Goal: Check status

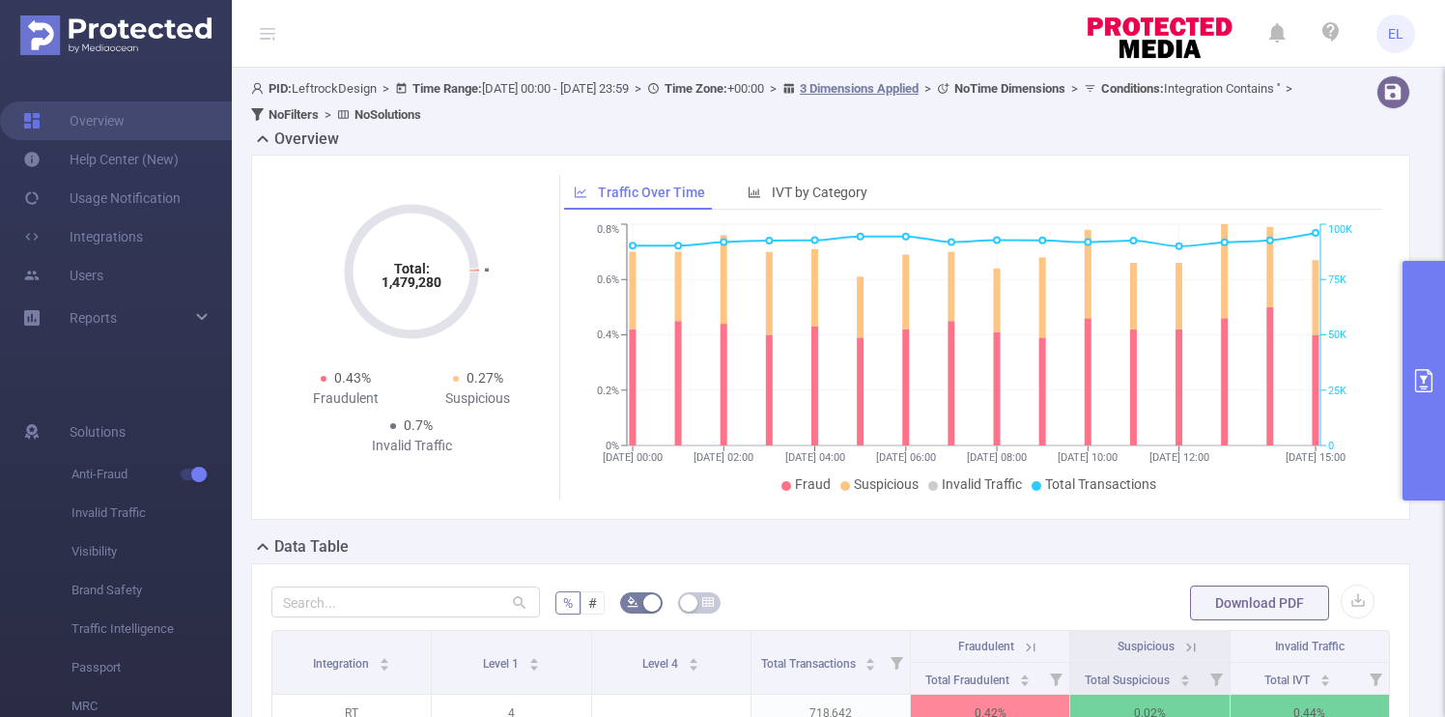
scroll to position [256, 0]
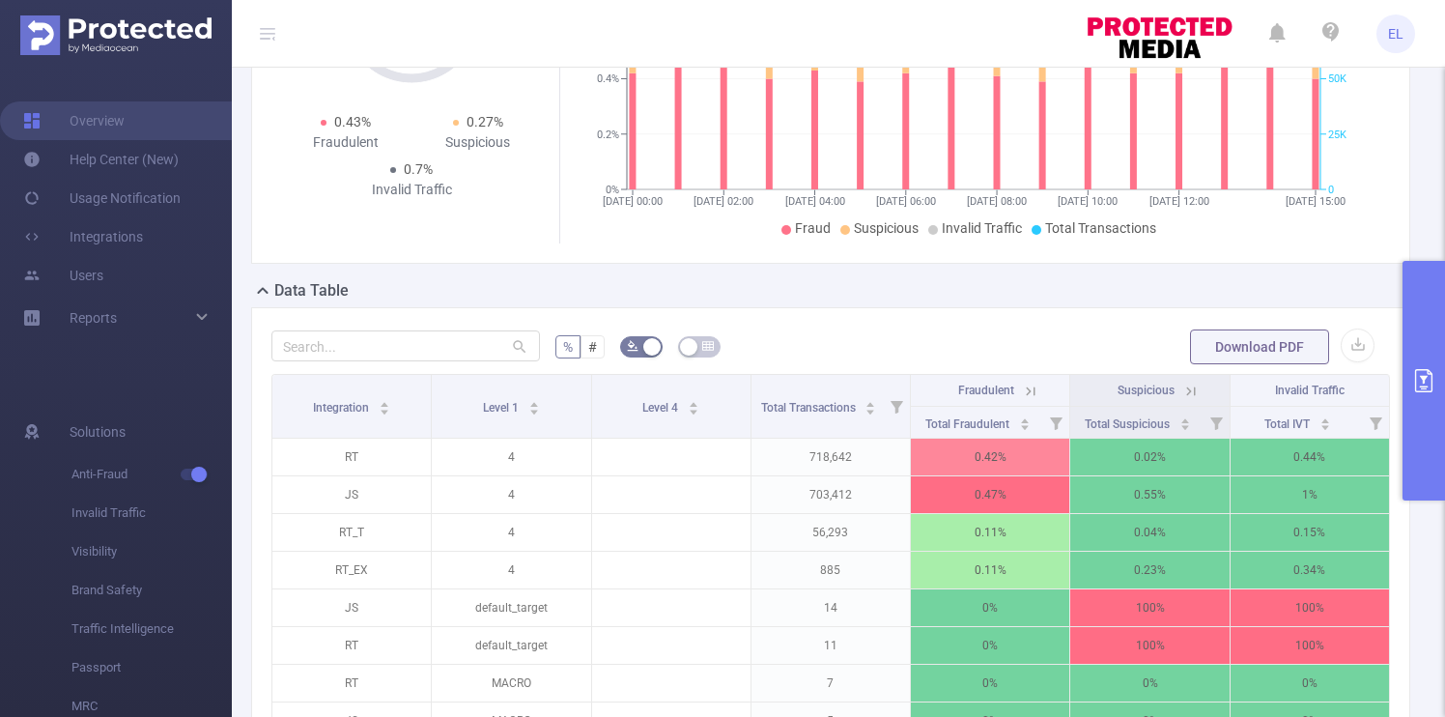
click at [1413, 408] on button "primary" at bounding box center [1423, 380] width 42 height 239
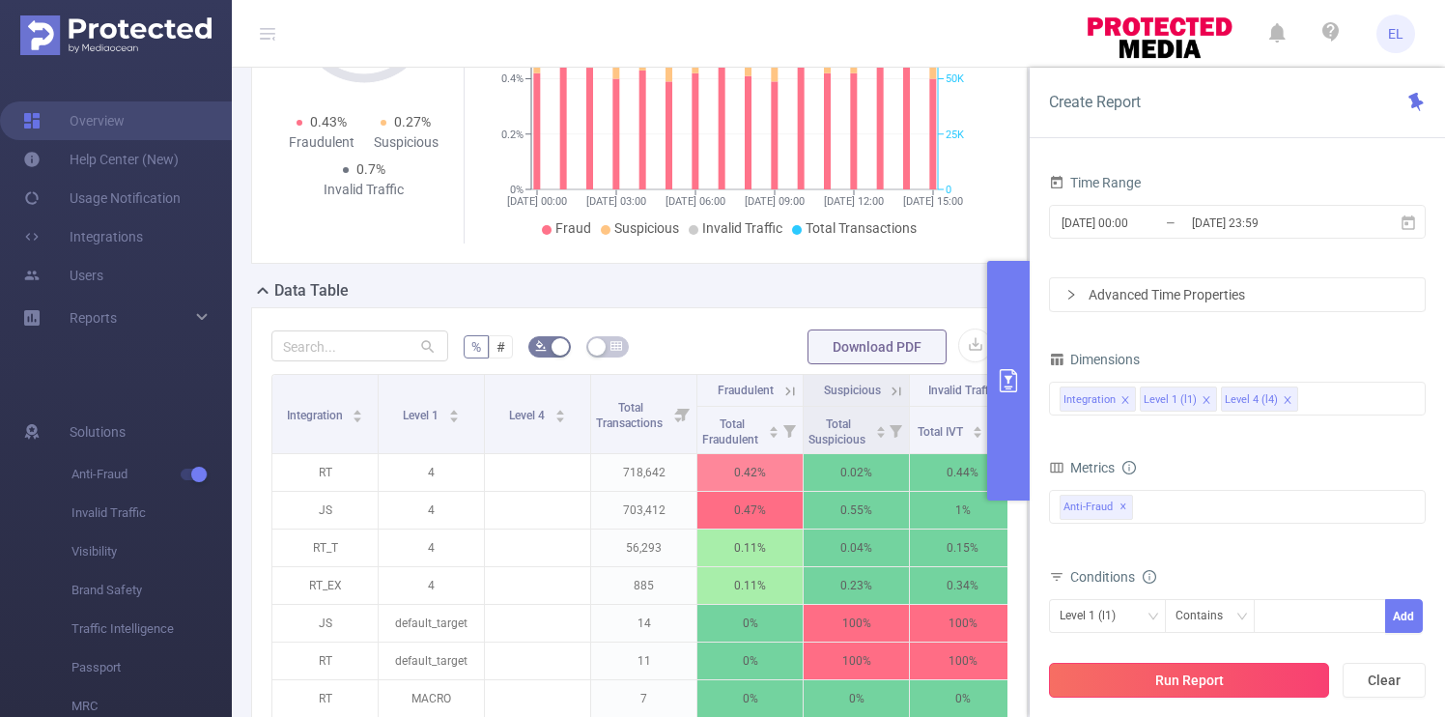
click at [1244, 676] on button "Run Report" at bounding box center [1189, 679] width 280 height 35
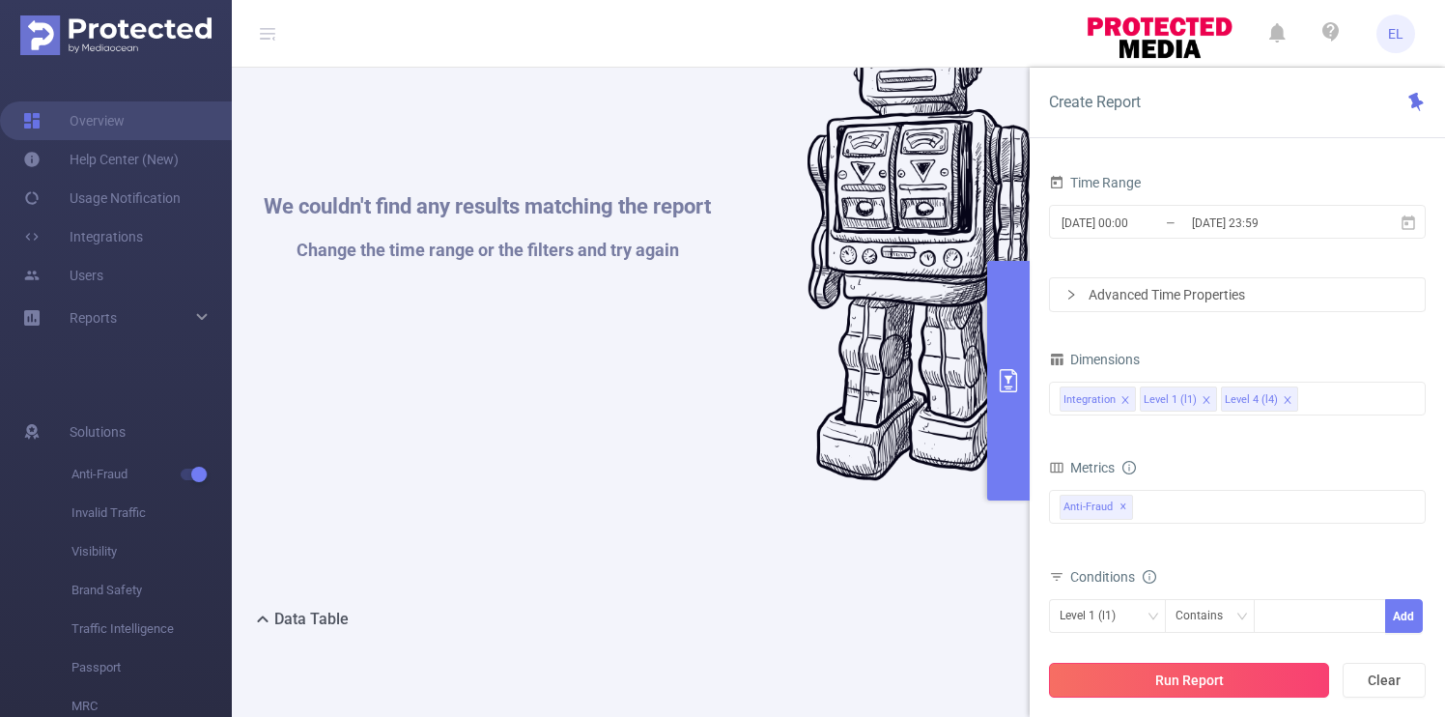
scroll to position [583, 0]
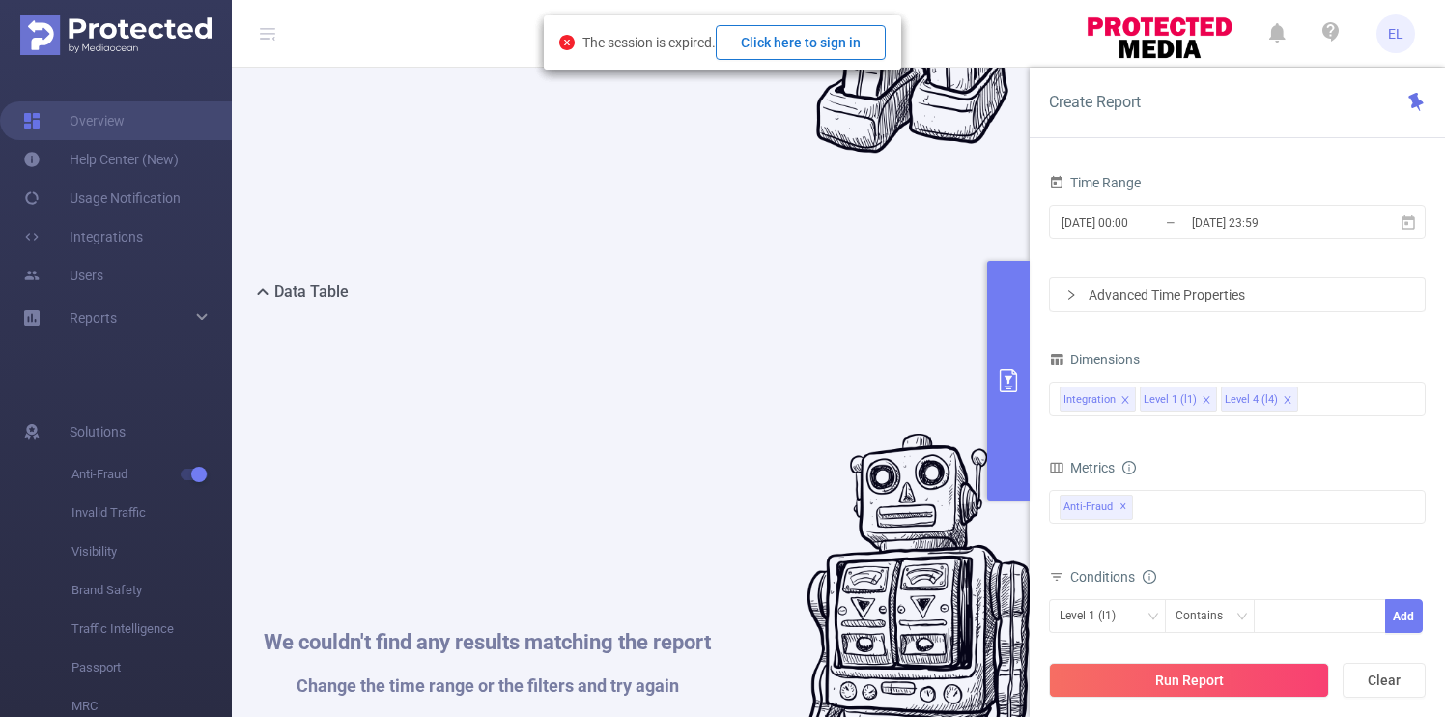
click at [806, 56] on button "Click here to sign in" at bounding box center [801, 42] width 170 height 35
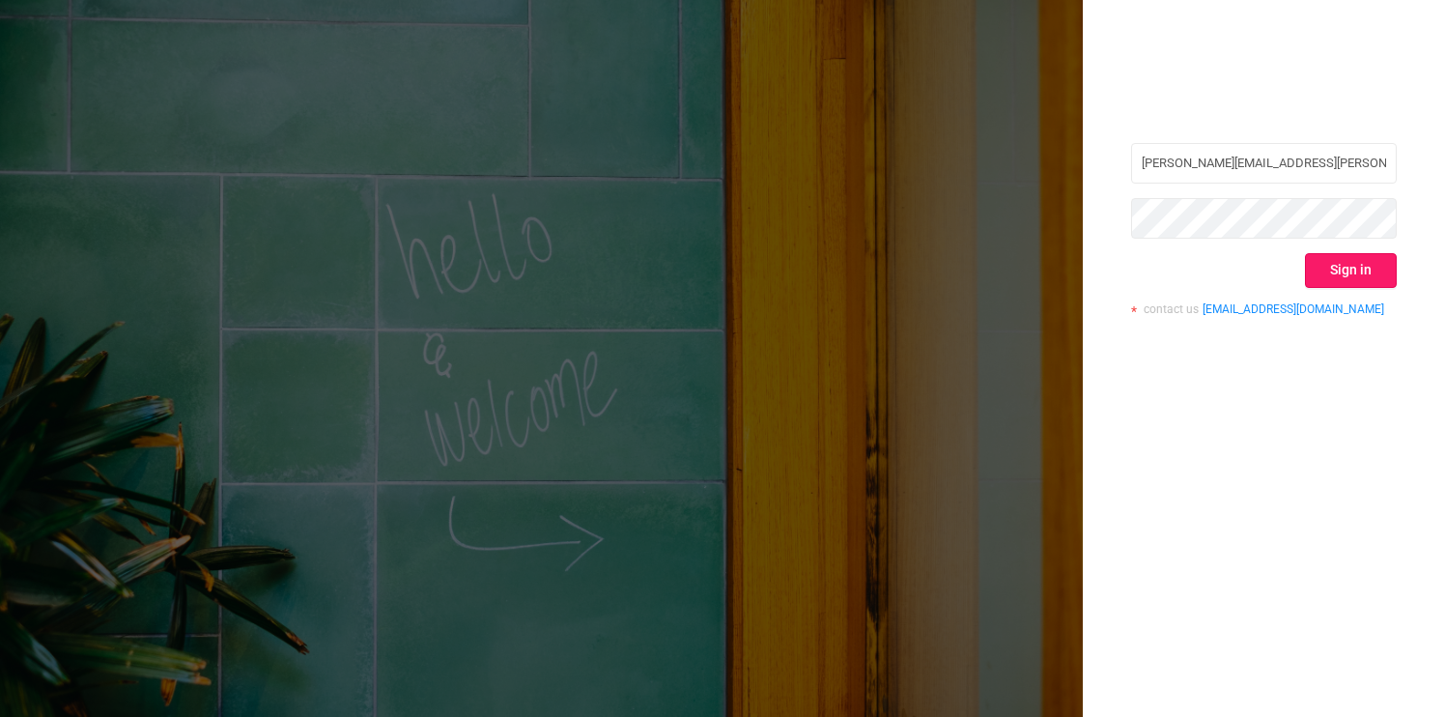
click at [1359, 273] on button "Sign in" at bounding box center [1351, 270] width 92 height 35
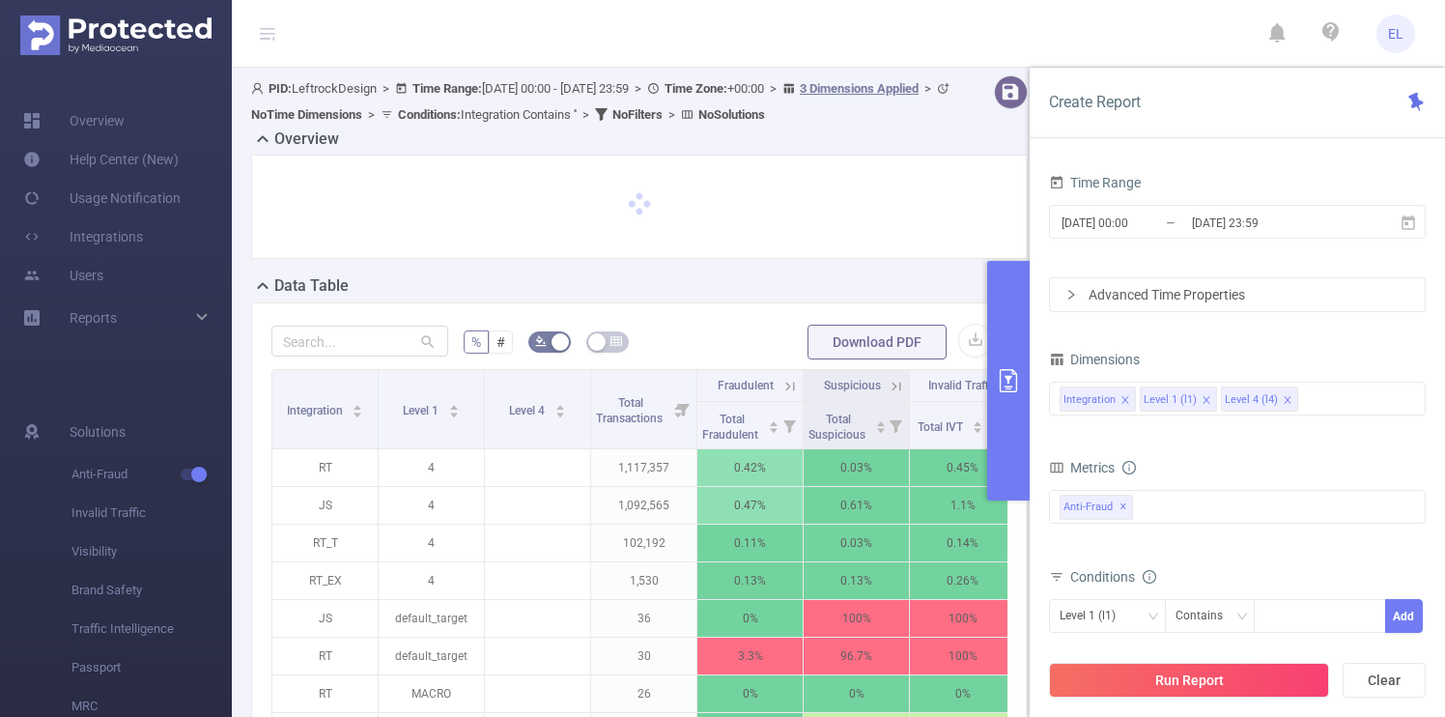
click at [1150, 220] on input "[DATE] 00:00" at bounding box center [1137, 223] width 156 height 26
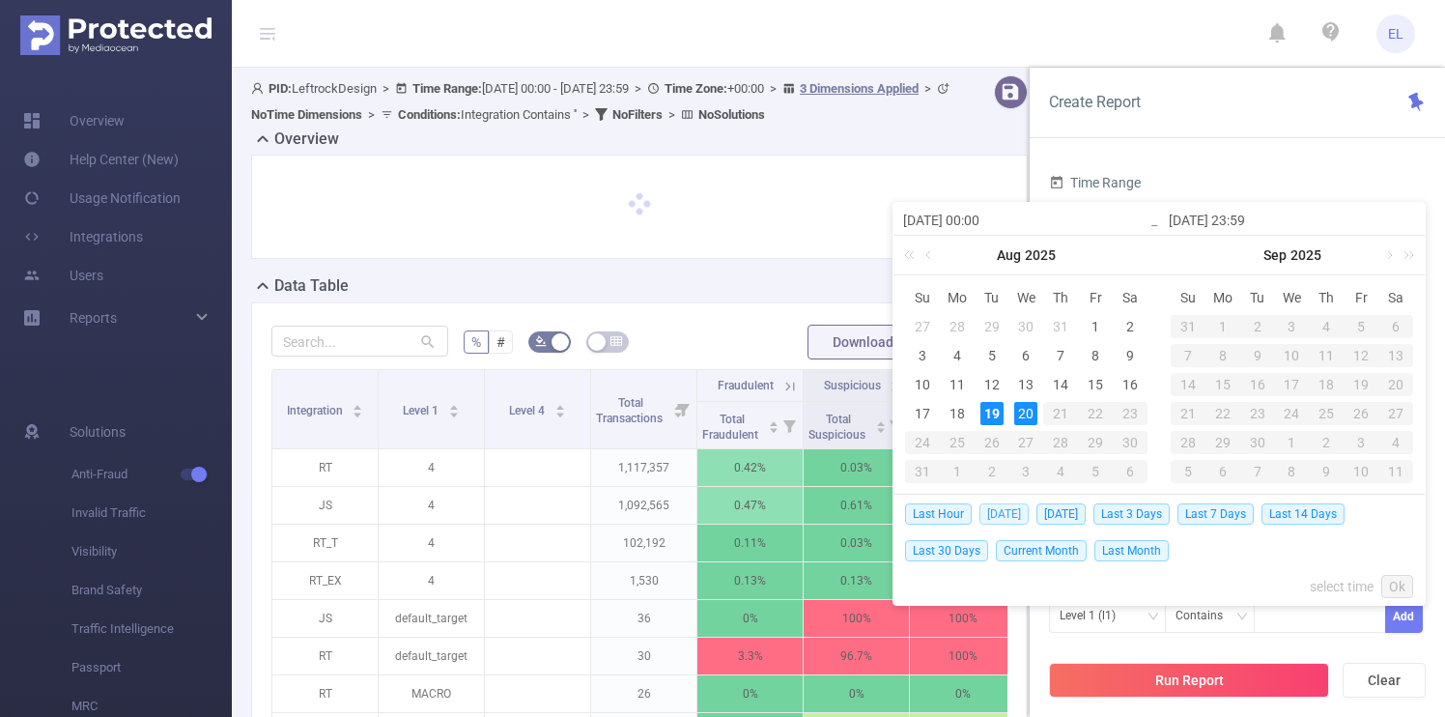
click at [1005, 509] on span "Today" at bounding box center [1003, 513] width 49 height 21
type input "2025-08-19 00:00"
type input "2025-08-19 23:59"
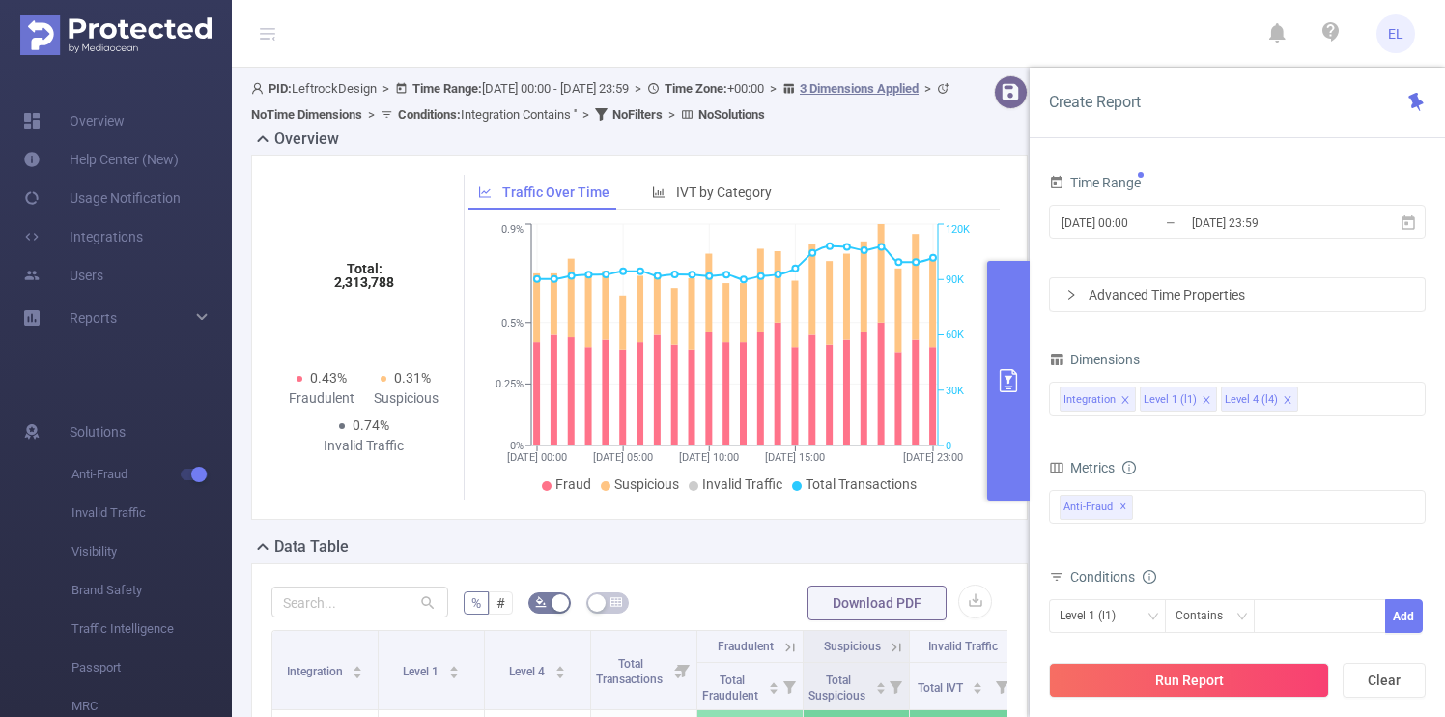
click at [1005, 499] on div "Traffic Over Time IVT by Category 17/08 00:00 17/08 05:00 17/08 10:00 17/08 15:…" at bounding box center [732, 337] width 552 height 324
click at [1260, 692] on button "Run Report" at bounding box center [1189, 679] width 280 height 35
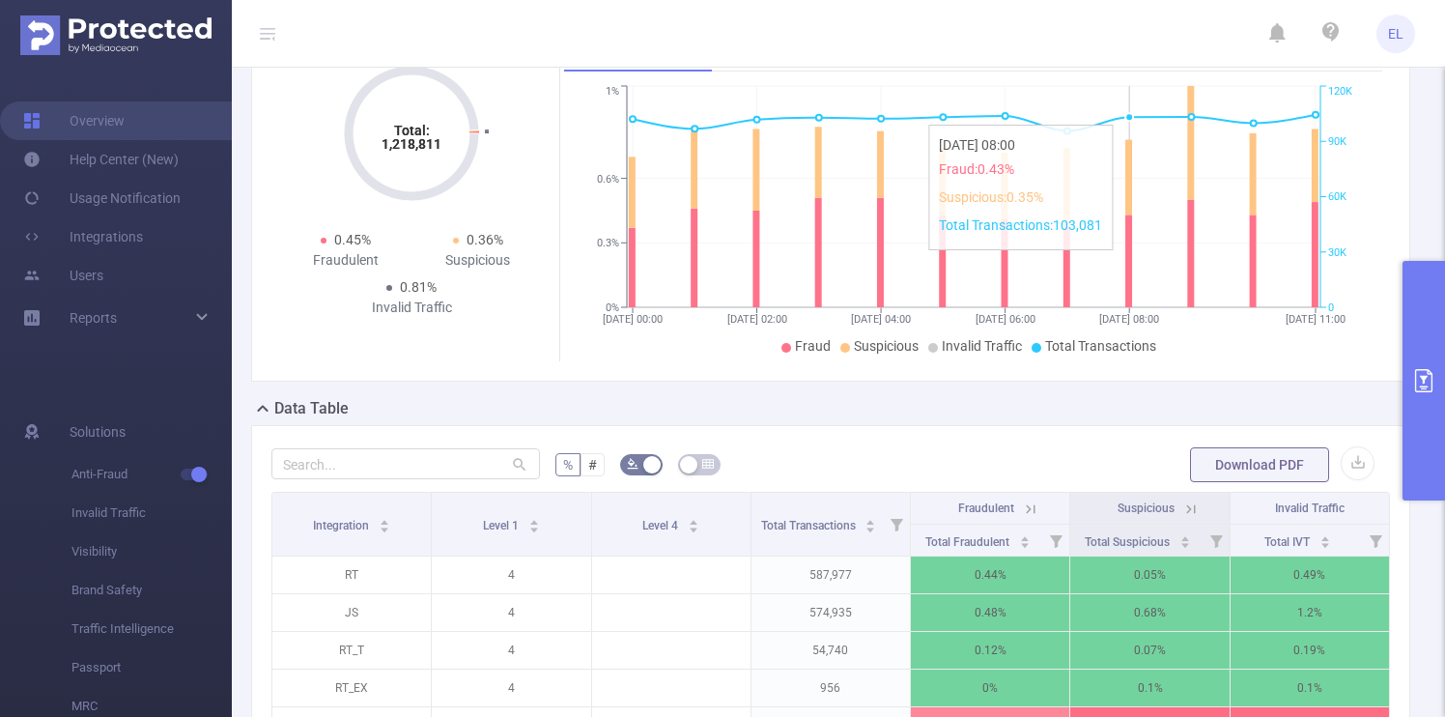
scroll to position [162, 0]
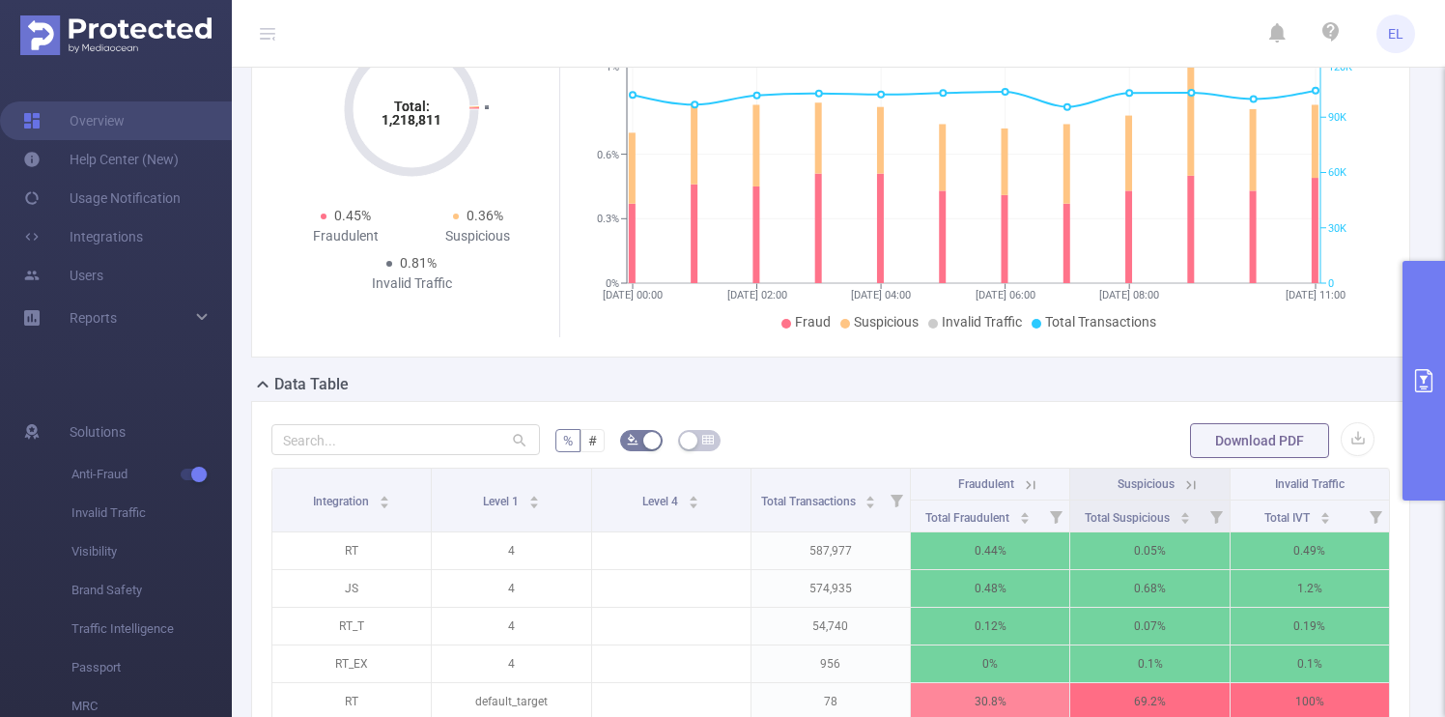
click at [1192, 472] on th "Suspicious" at bounding box center [1149, 484] width 159 height 32
click at [1192, 473] on th "Suspicious" at bounding box center [1149, 484] width 159 height 32
click at [1192, 484] on icon at bounding box center [1190, 484] width 17 height 17
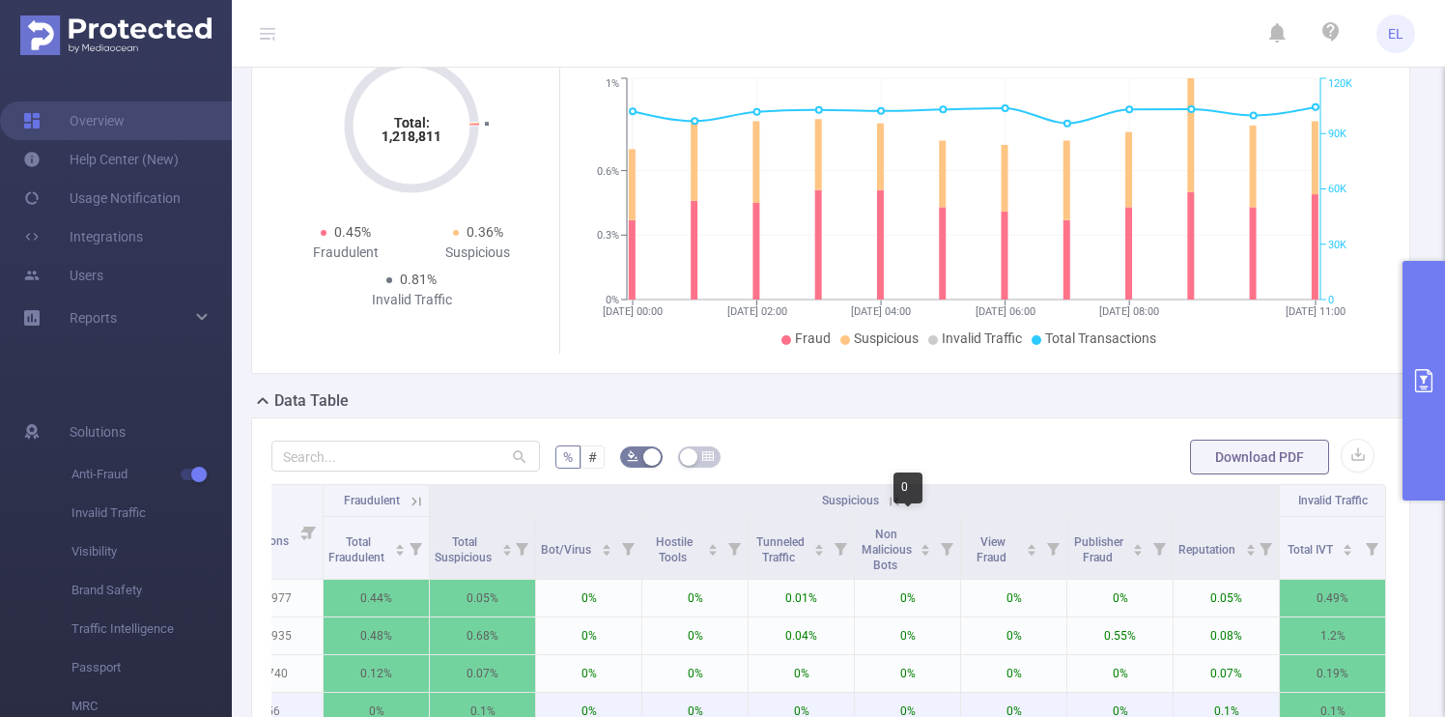
scroll to position [0, 0]
